Goal: Task Accomplishment & Management: Use online tool/utility

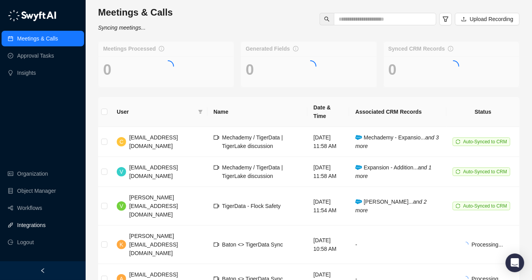
click at [28, 226] on link "Integrations" at bounding box center [31, 225] width 28 height 16
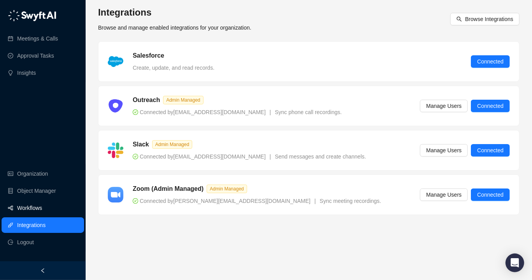
click at [33, 213] on link "Workflows" at bounding box center [29, 208] width 25 height 16
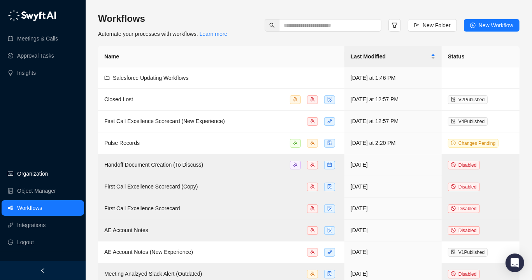
click at [44, 178] on link "Organization" at bounding box center [32, 174] width 31 height 16
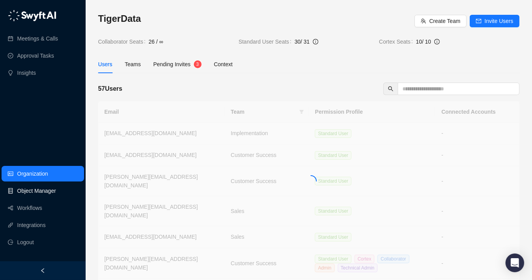
click at [43, 192] on link "Object Manager" at bounding box center [36, 191] width 39 height 16
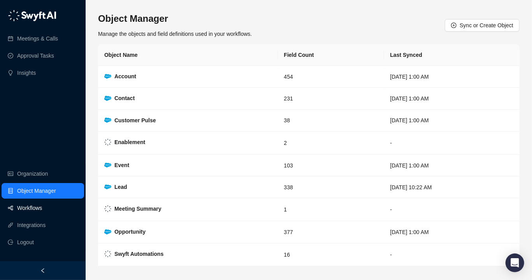
click at [42, 207] on link "Workflows" at bounding box center [29, 208] width 25 height 16
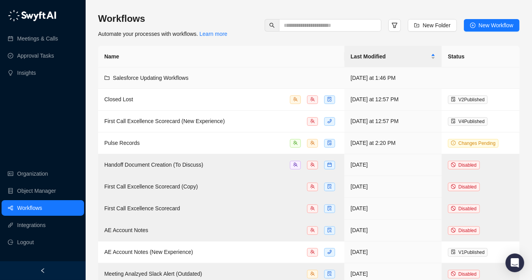
click at [152, 78] on span "Salesforce Updating Workflows" at bounding box center [150, 78] width 75 height 6
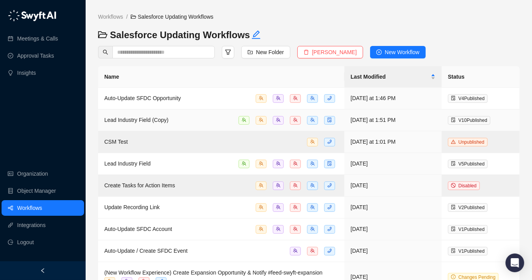
click at [179, 122] on div "Lead Industry Field (Copy)" at bounding box center [221, 119] width 234 height 9
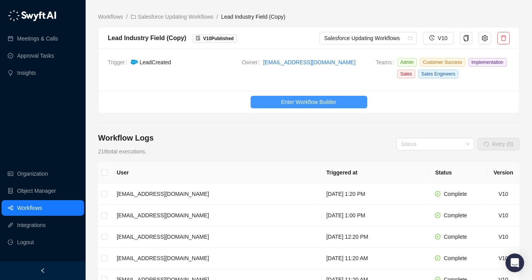
click at [286, 105] on span "Enter Workflow Builder" at bounding box center [308, 102] width 55 height 9
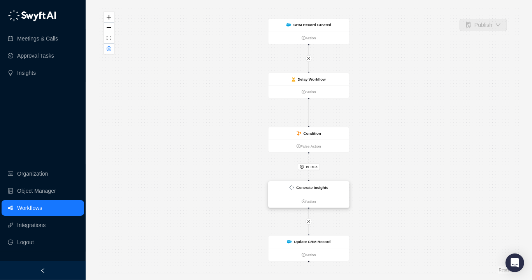
click at [297, 187] on strong "Generate Insights" at bounding box center [312, 187] width 32 height 4
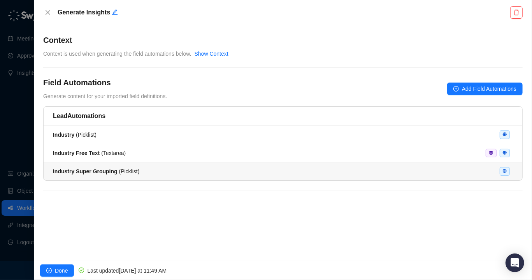
click at [330, 175] on div "Industry Super Grouping ( Picklist )" at bounding box center [283, 171] width 460 height 9
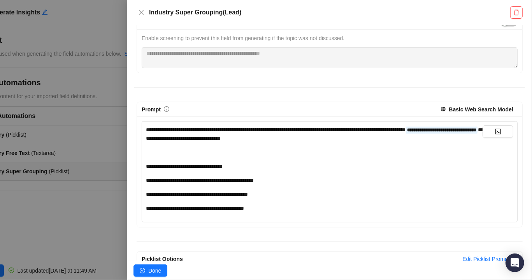
scroll to position [126, 0]
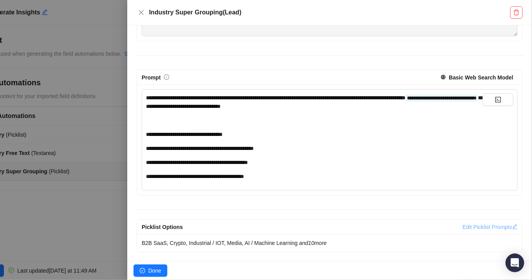
click at [478, 228] on link "Edit Picklist Prompts" at bounding box center [489, 227] width 55 height 6
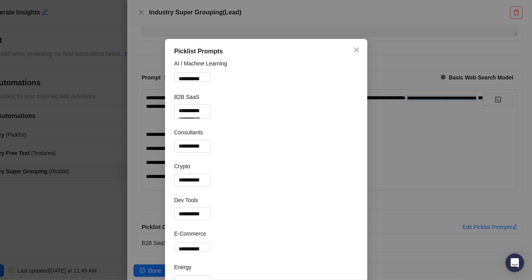
click at [476, 222] on div "**********" at bounding box center [266, 140] width 532 height 280
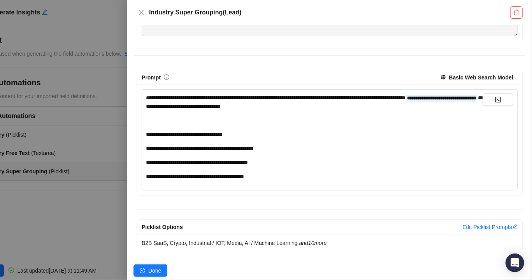
click at [479, 229] on div "Edit Picklist Prompts" at bounding box center [489, 226] width 55 height 9
click at [473, 222] on div "Edit Picklist Prompts" at bounding box center [489, 226] width 55 height 9
click at [473, 224] on link "Edit Picklist Prompts" at bounding box center [489, 227] width 55 height 6
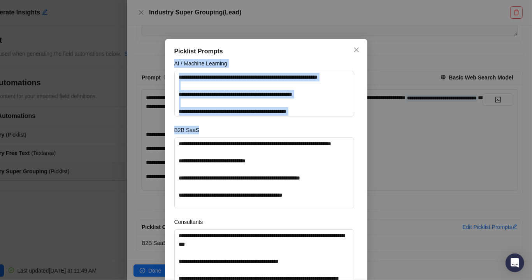
drag, startPoint x: 173, startPoint y: 63, endPoint x: 281, endPoint y: 132, distance: 128.2
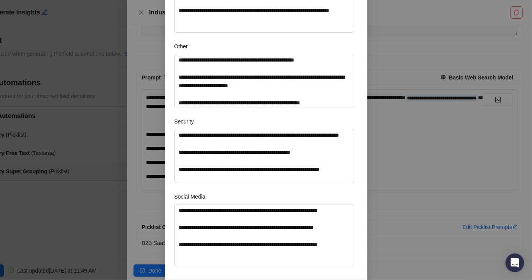
scroll to position [1007, 0]
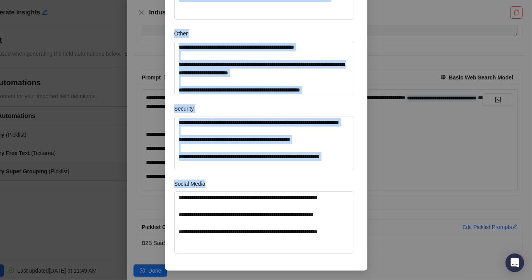
copy form "**********"
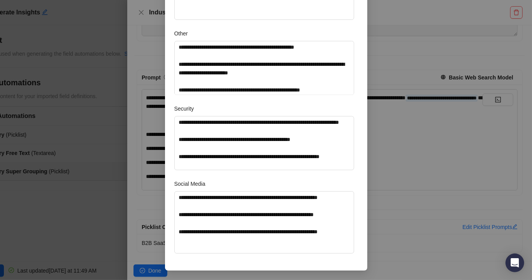
click at [381, 52] on div "**********" at bounding box center [266, 140] width 532 height 280
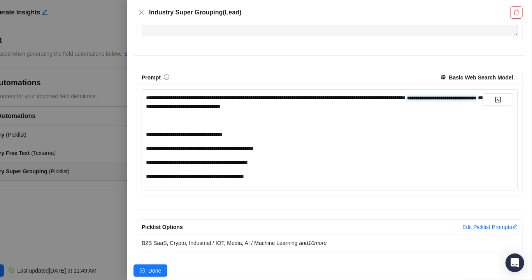
type textarea "**********"
